Goal: Task Accomplishment & Management: Use online tool/utility

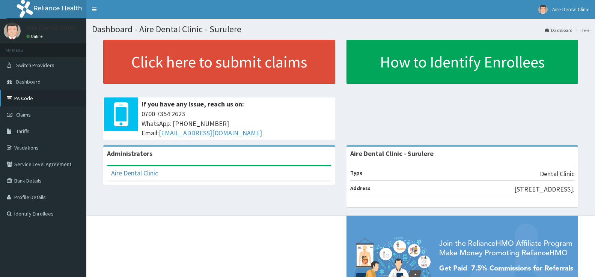
click at [27, 99] on link "PA Code" at bounding box center [43, 98] width 86 height 17
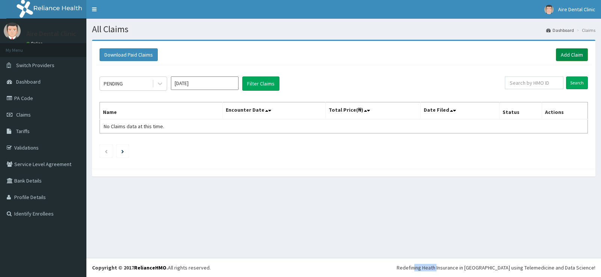
click at [567, 56] on link "Add Claim" at bounding box center [572, 54] width 32 height 13
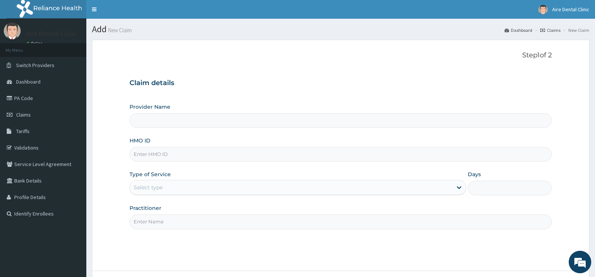
type input "Aire Dental Clinic - Surulere"
click at [27, 147] on link "Validations" at bounding box center [43, 148] width 86 height 17
